Goal: Find specific page/section: Find specific page/section

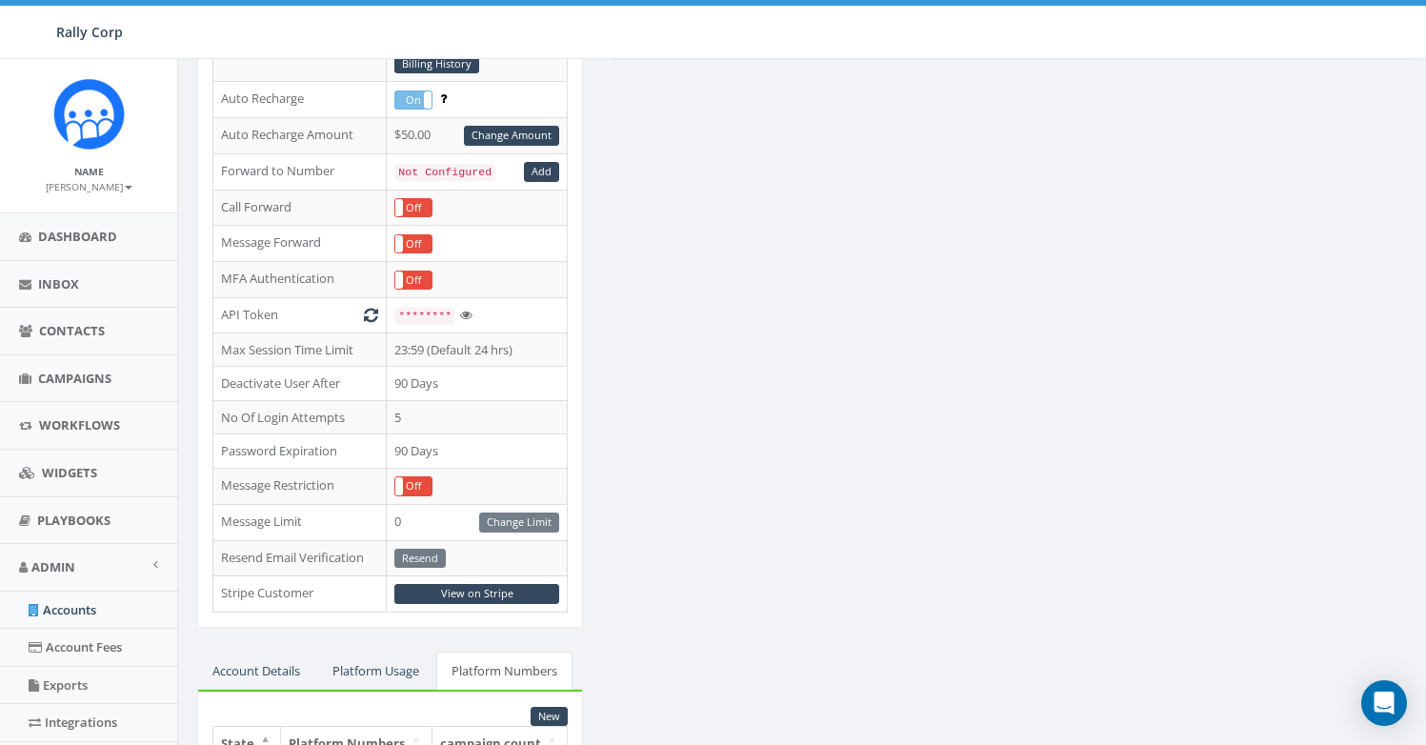
scroll to position [348, 0]
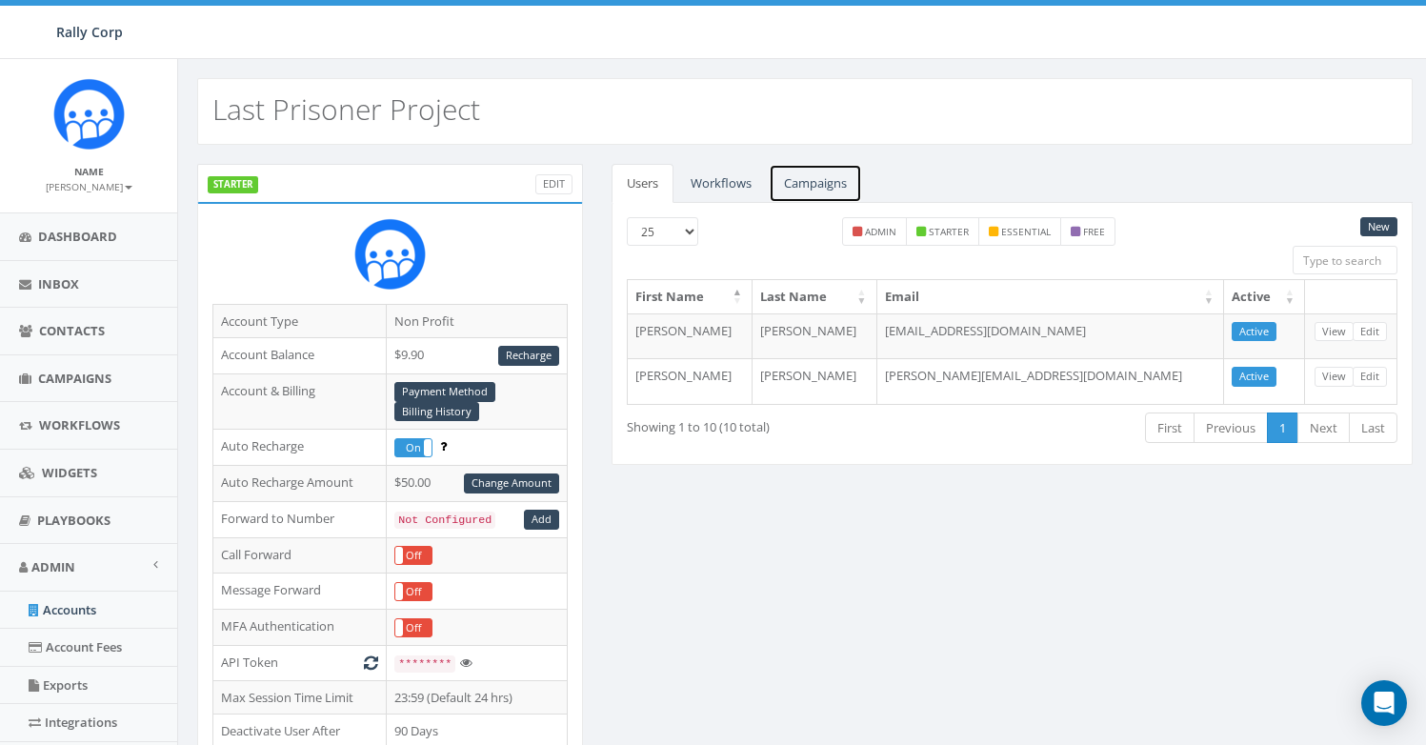
click at [832, 188] on link "Campaigns" at bounding box center [815, 183] width 93 height 39
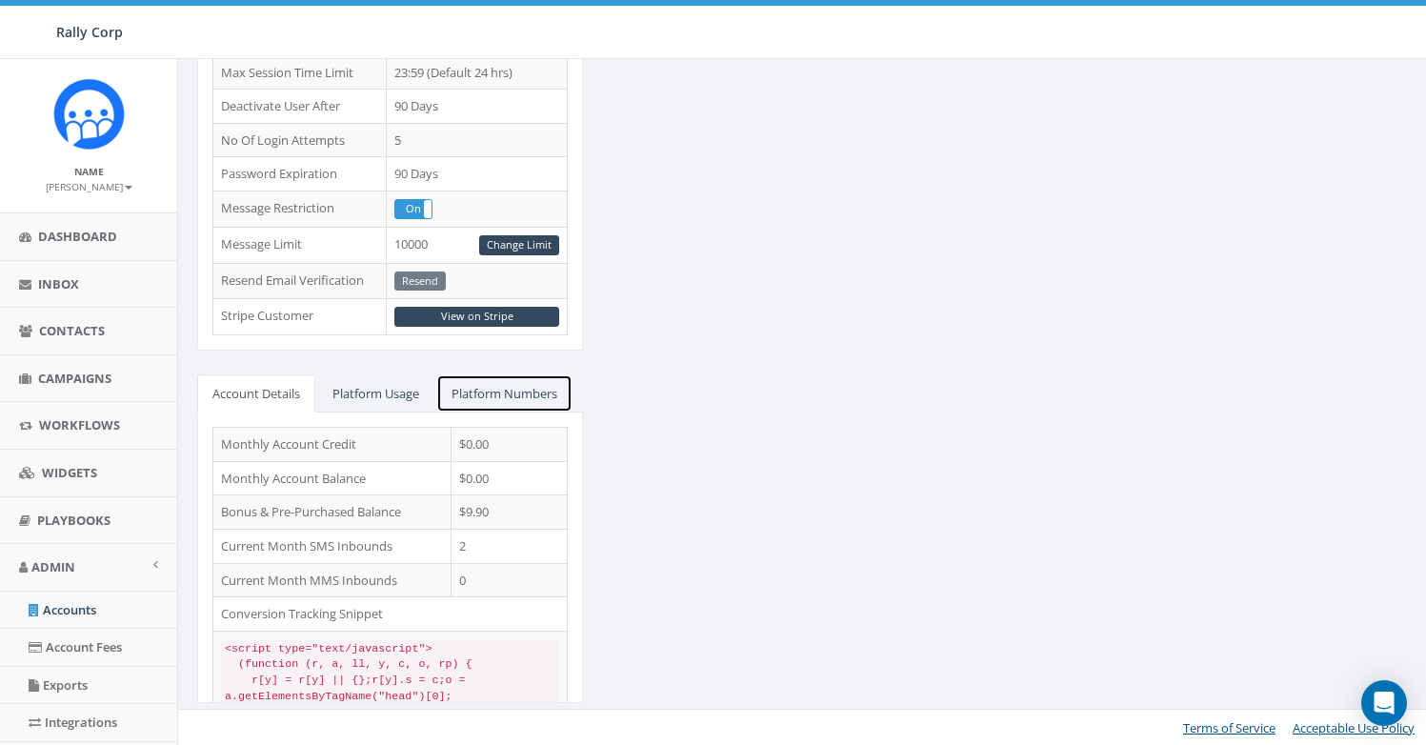
click at [526, 406] on link "Platform Numbers" at bounding box center [504, 393] width 136 height 39
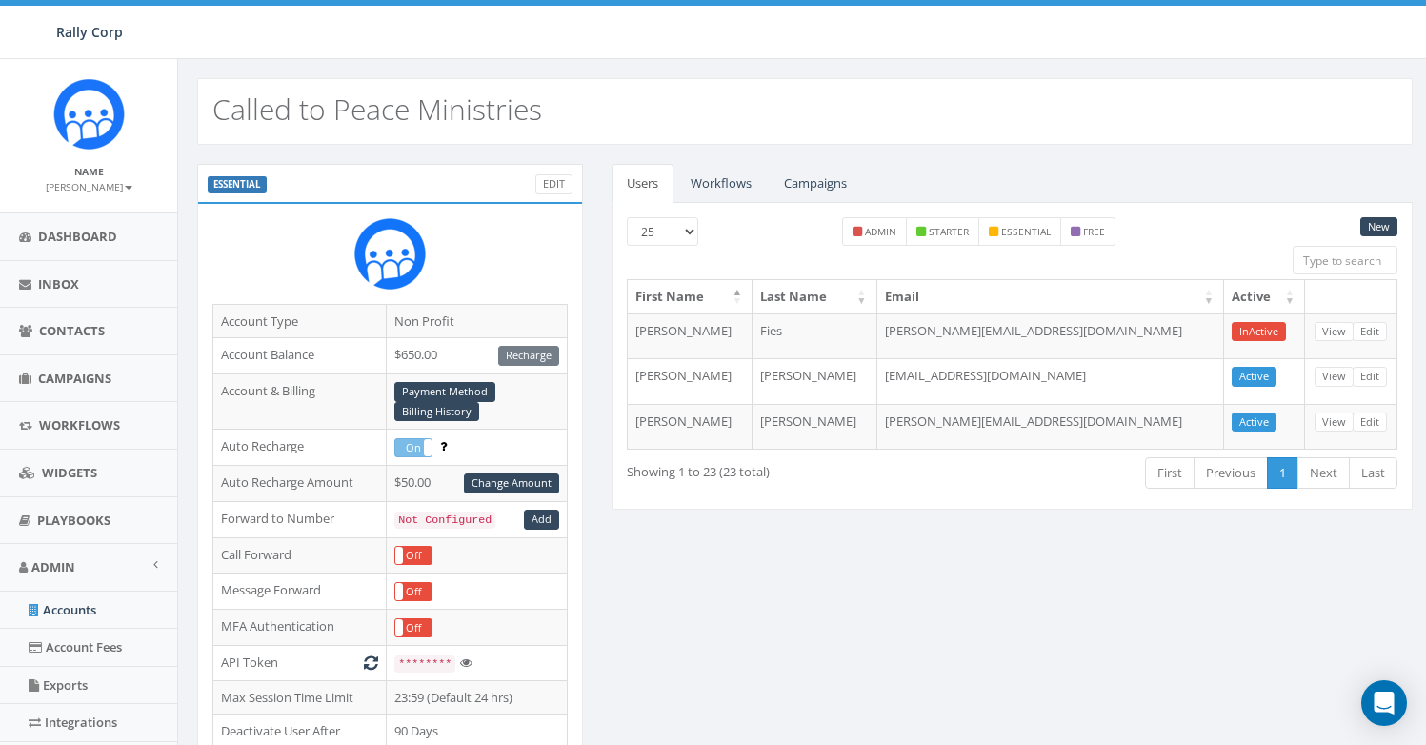
click at [370, 114] on h2 "Called to Peace Ministries" at bounding box center [377, 108] width 330 height 31
copy h2 "Called to Peace Ministries"
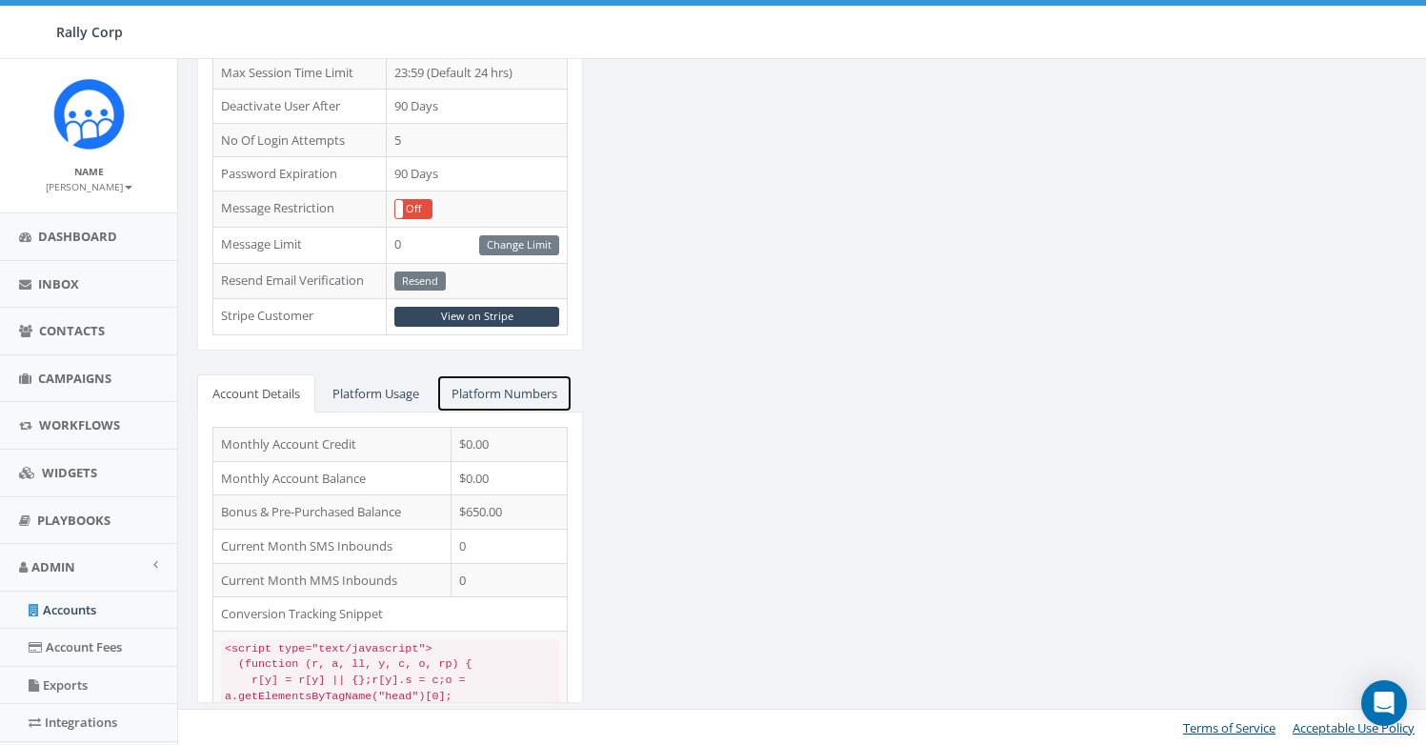
click at [509, 388] on link "Platform Numbers" at bounding box center [504, 393] width 136 height 39
click at [538, 381] on link "Platform Numbers" at bounding box center [504, 393] width 136 height 39
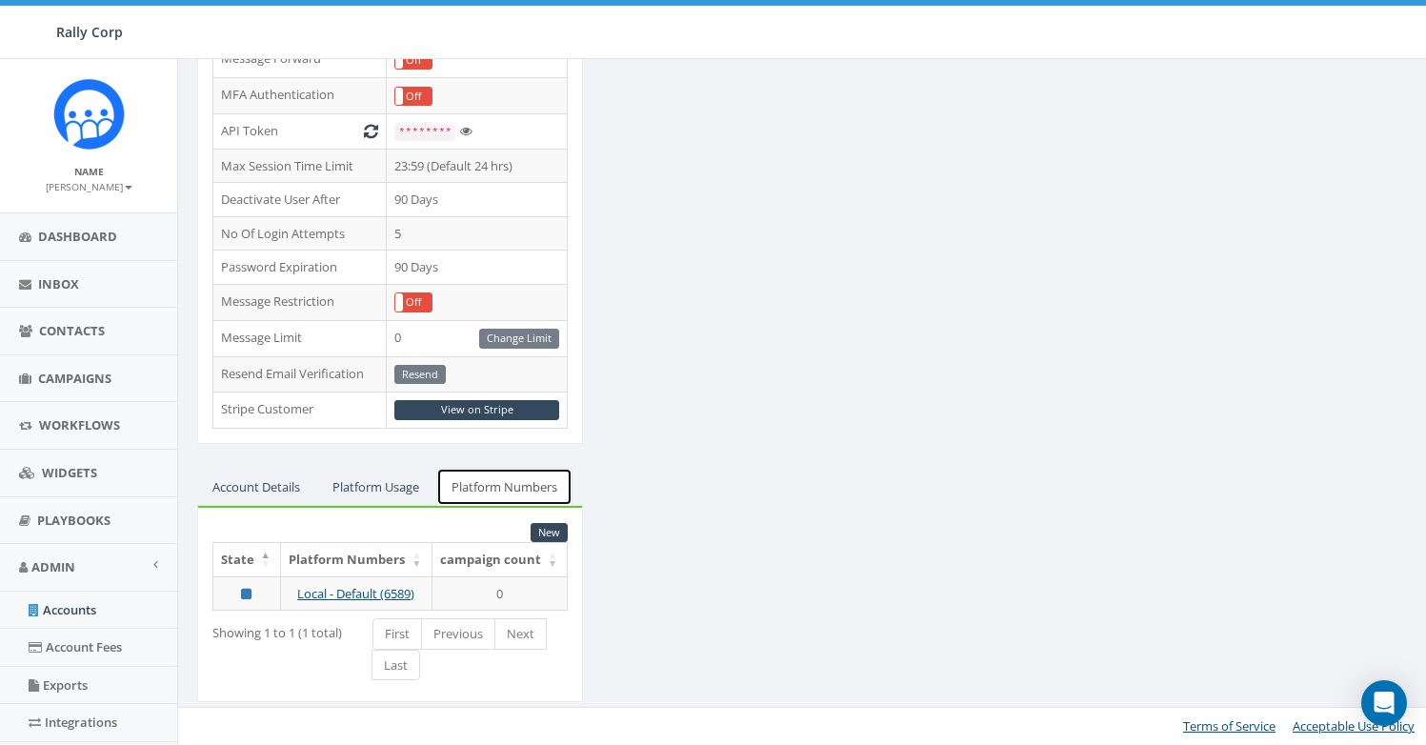
scroll to position [531, 0]
click at [392, 591] on link "Local - Default (6589)" at bounding box center [355, 594] width 117 height 17
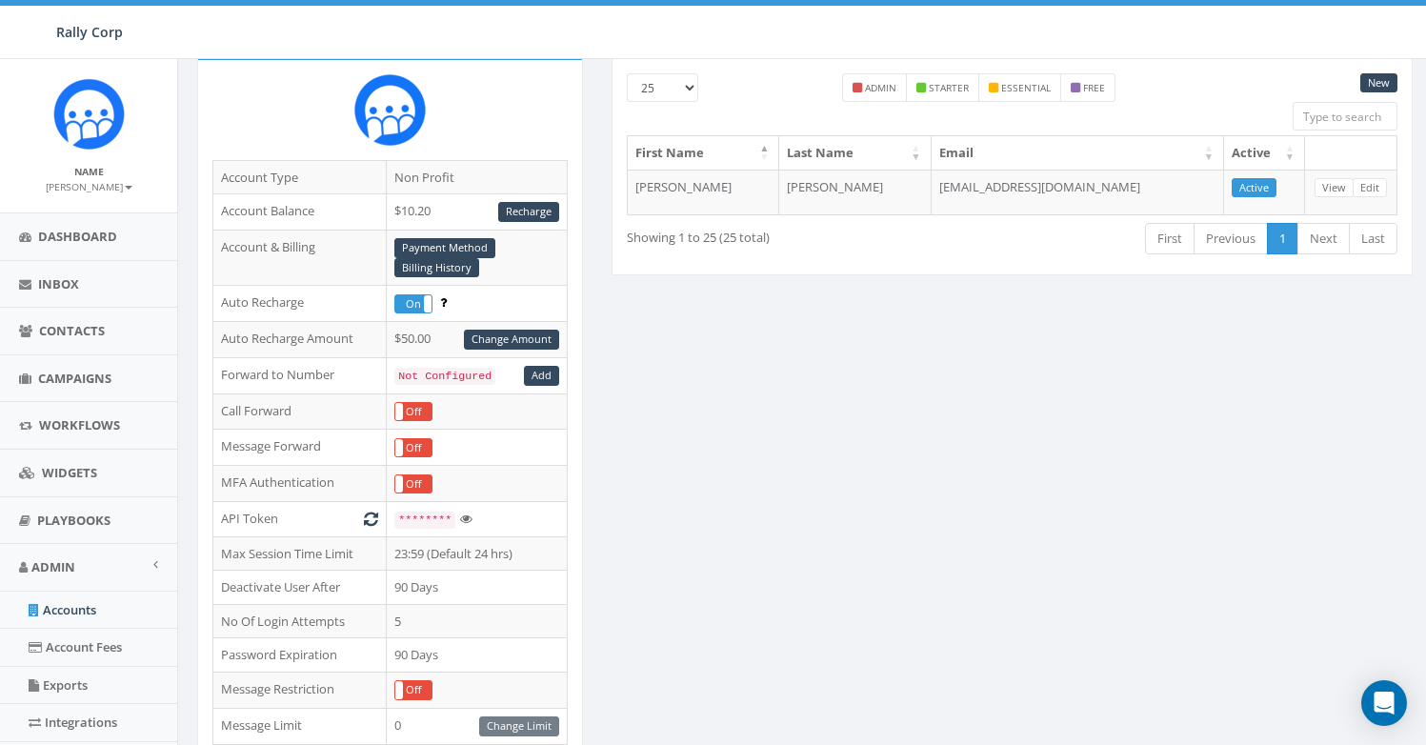
scroll to position [479, 0]
